Goal: Information Seeking & Learning: Learn about a topic

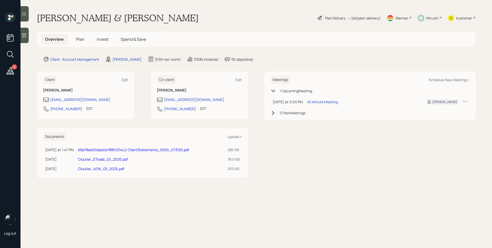
click at [436, 22] on div "Altruist" at bounding box center [430, 17] width 24 height 11
click at [329, 15] on div "Plan Delivery" at bounding box center [335, 17] width 21 height 5
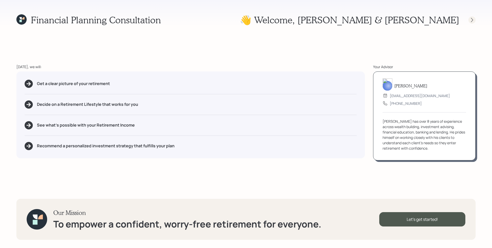
click at [471, 20] on icon at bounding box center [472, 19] width 5 height 5
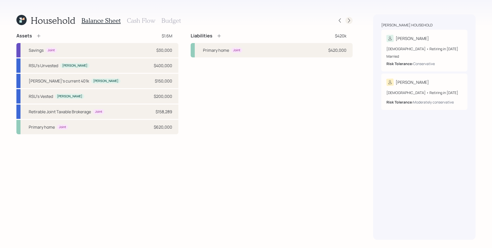
click at [348, 21] on icon at bounding box center [349, 20] width 5 height 5
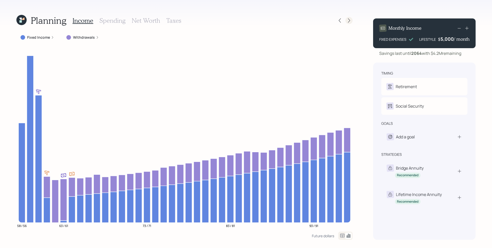
click at [352, 21] on div at bounding box center [349, 20] width 7 height 7
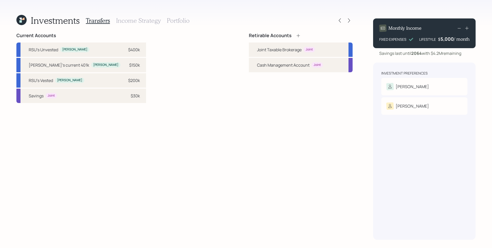
click at [352, 21] on div at bounding box center [349, 20] width 7 height 7
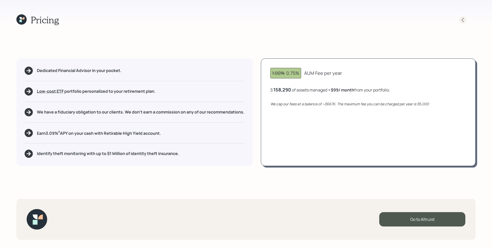
click at [461, 19] on div "Pricing" at bounding box center [245, 19] width 459 height 11
click at [461, 19] on icon at bounding box center [462, 19] width 5 height 5
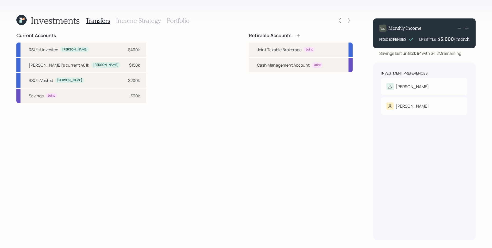
click at [182, 19] on h3 "Portfolio" at bounding box center [178, 20] width 23 height 7
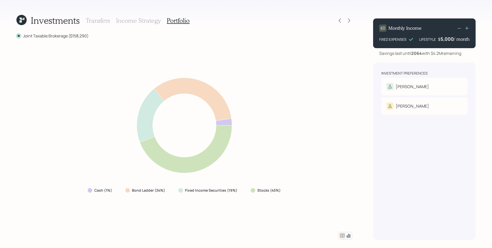
click at [133, 18] on h3 "Income Strategy" at bounding box center [138, 20] width 45 height 7
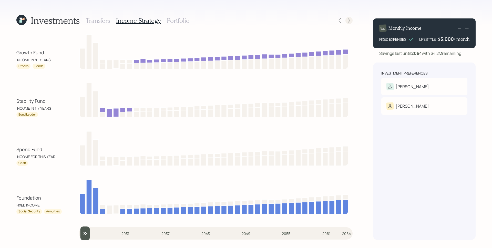
click at [346, 20] on div at bounding box center [349, 20] width 7 height 7
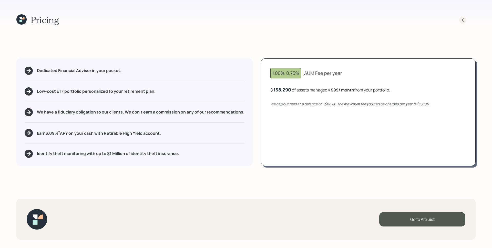
click at [461, 21] on icon at bounding box center [462, 19] width 5 height 5
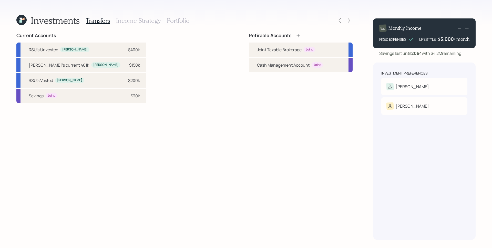
click at [145, 20] on h3 "Income Strategy" at bounding box center [138, 20] width 45 height 7
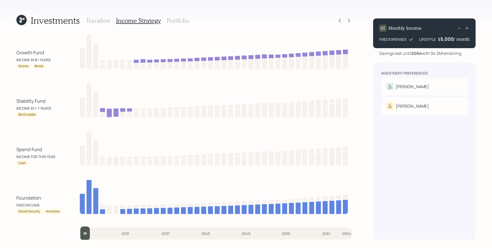
click at [175, 15] on div "Transfers Income Strategy Portfolio" at bounding box center [138, 20] width 104 height 12
click at [177, 18] on h3 "Portfolio" at bounding box center [178, 20] width 23 height 7
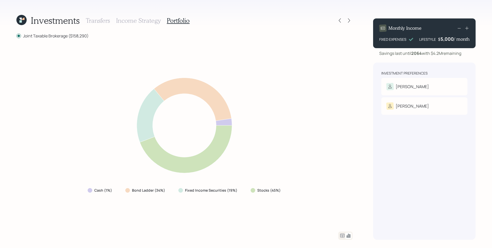
click at [343, 237] on icon at bounding box center [342, 236] width 4 height 4
